Goal: Information Seeking & Learning: Learn about a topic

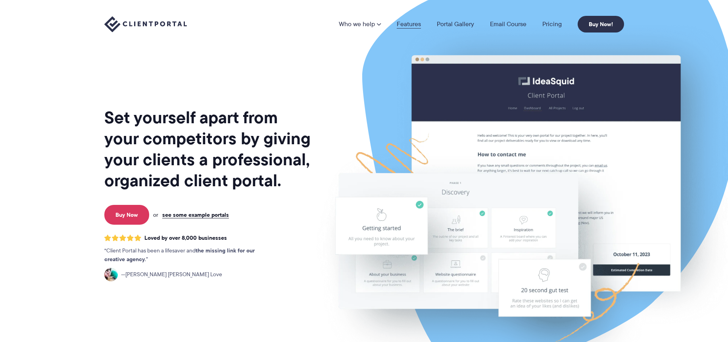
click at [416, 21] on link "Features" at bounding box center [409, 24] width 24 height 6
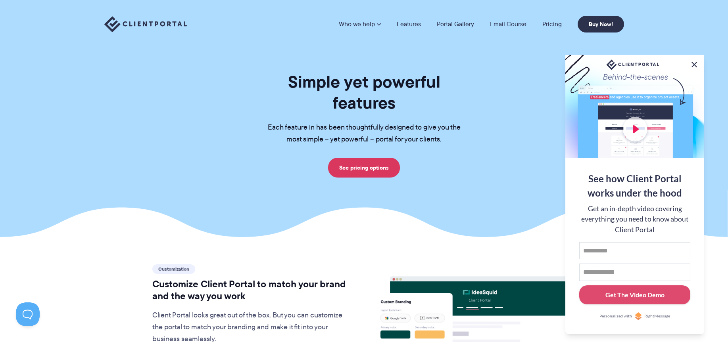
click at [694, 63] on button at bounding box center [695, 65] width 10 height 10
